Goal: Transaction & Acquisition: Purchase product/service

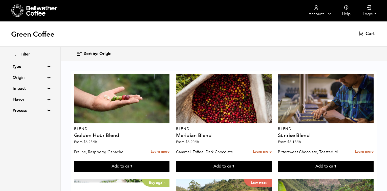
click at [46, 76] on div "Filter Type Blend Single Origin Decaf Seasonal Year Round Origin Blend Brazil B…" at bounding box center [30, 83] width 60 height 72
click at [46, 77] on summary "Origin" at bounding box center [30, 78] width 35 height 6
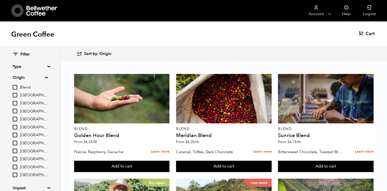
click at [15, 94] on input "Brazil" at bounding box center [15, 95] width 5 height 5
checkbox input "true"
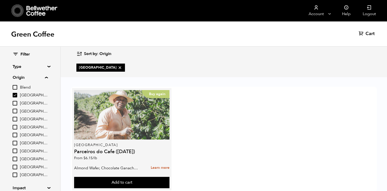
click at [92, 110] on div "Buy again" at bounding box center [122, 115] width 96 height 50
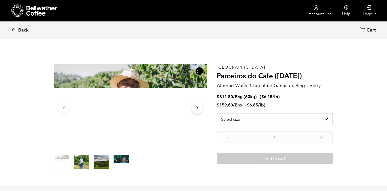
scroll to position [220, 269]
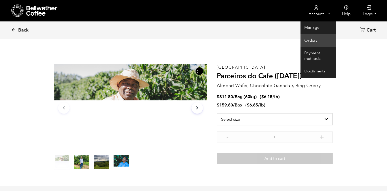
click at [312, 38] on link "Orders" at bounding box center [317, 40] width 35 height 13
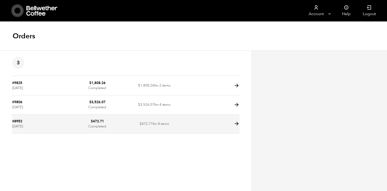
click at [238, 124] on icon at bounding box center [237, 124] width 6 height 6
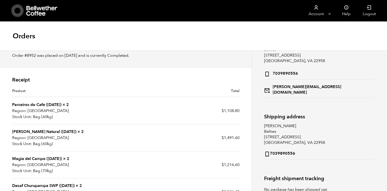
scroll to position [28, 0]
